Goal: Transaction & Acquisition: Purchase product/service

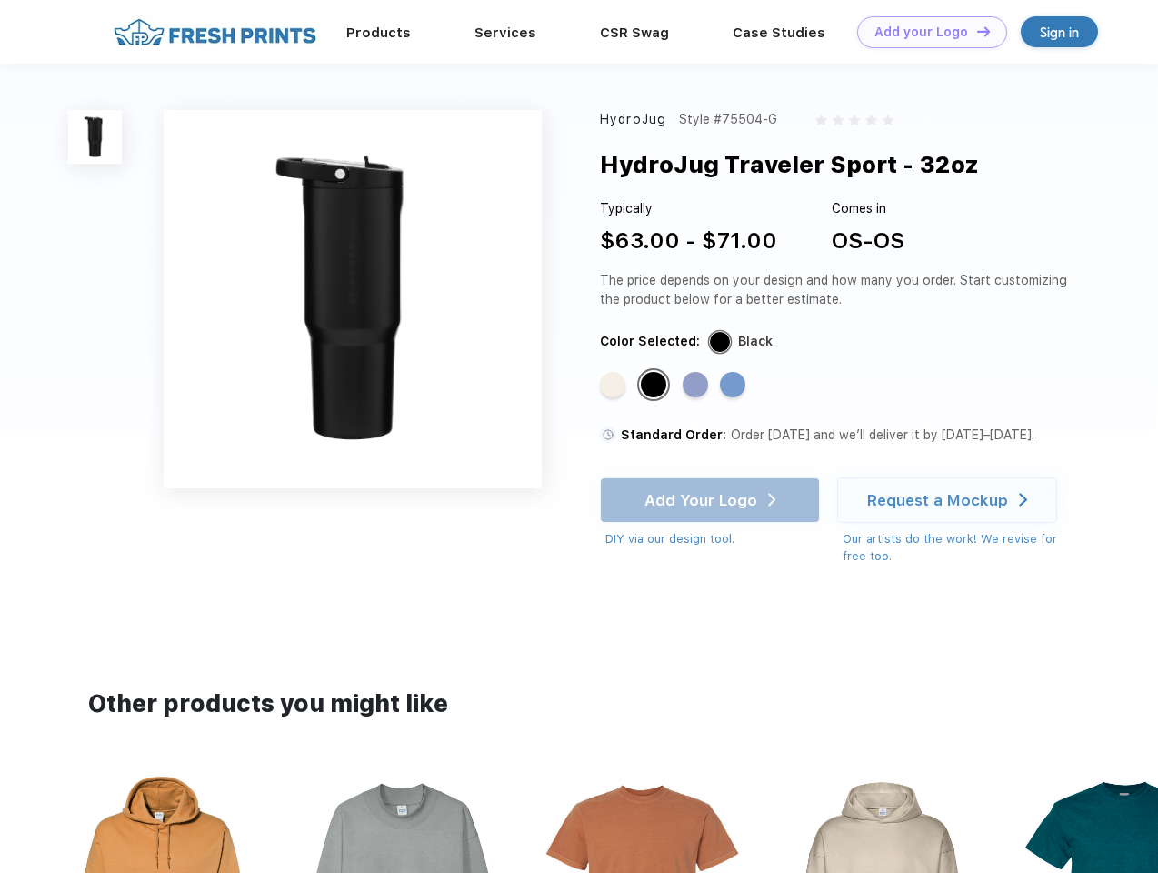
click at [925, 32] on link "Add your Logo Design Tool" at bounding box center [932, 32] width 150 height 32
click at [0, 0] on div "Design Tool" at bounding box center [0, 0] width 0 height 0
click at [975, 31] on link "Add your Logo Design Tool" at bounding box center [932, 32] width 150 height 32
click at [95, 136] on img at bounding box center [95, 137] width 54 height 54
click at [615, 385] on div "Standard Color" at bounding box center [612, 384] width 25 height 25
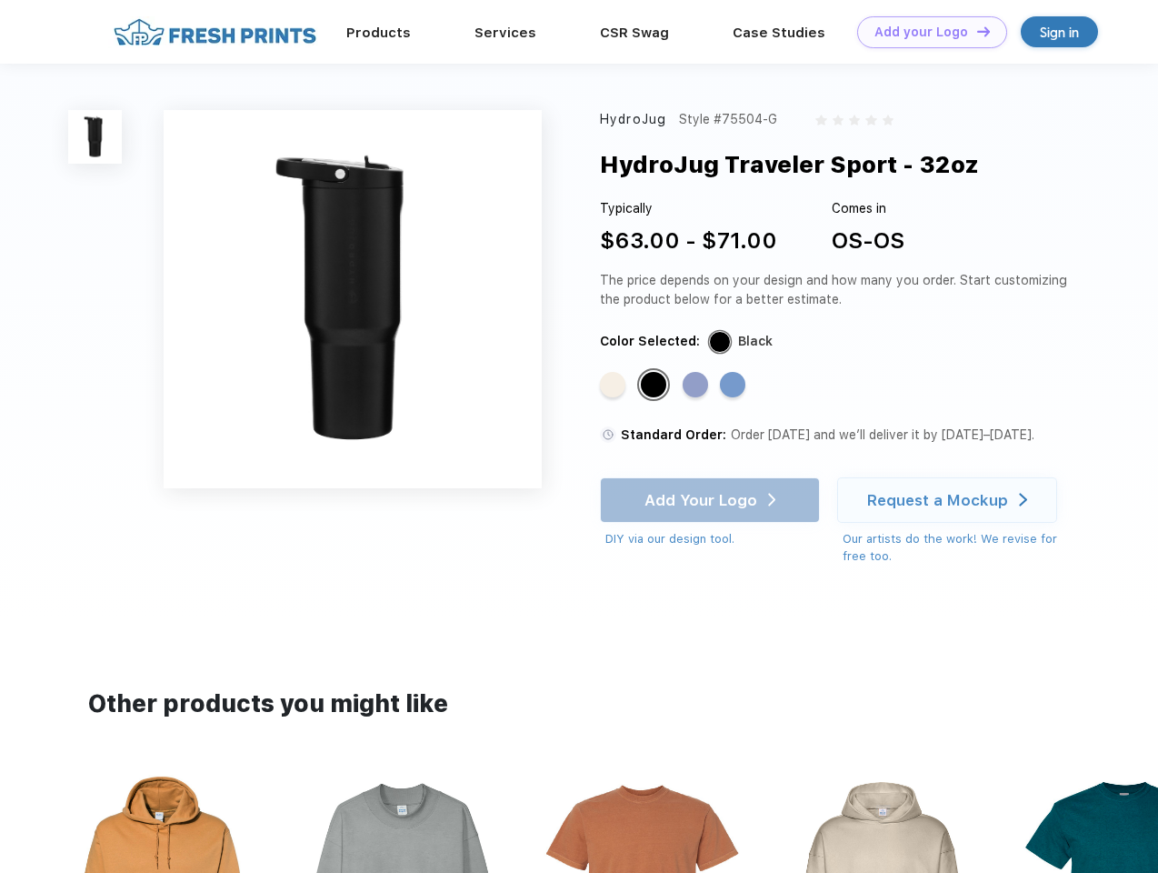
click at [655, 385] on div "Standard Color" at bounding box center [653, 384] width 25 height 25
click at [697, 385] on div "Standard Color" at bounding box center [695, 384] width 25 height 25
click at [735, 385] on div "Standard Color" at bounding box center [732, 384] width 25 height 25
click at [712, 500] on div "Add Your Logo DIY via our design tool. Ah shoot! This product isn't up in our d…" at bounding box center [710, 512] width 220 height 71
click at [950, 500] on div "Request a Mockup" at bounding box center [937, 500] width 141 height 18
